Goal: Navigation & Orientation: Find specific page/section

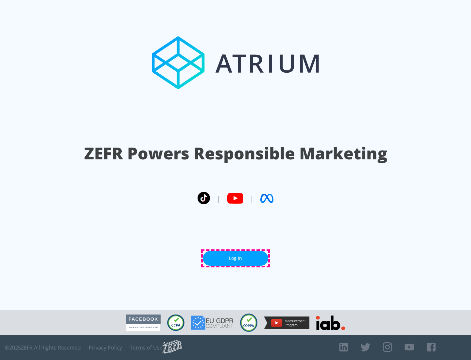
click at [235, 258] on link "Log In" at bounding box center [235, 258] width 65 height 15
